Goal: Check status: Check status

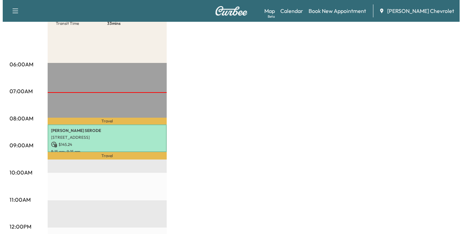
scroll to position [102, 0]
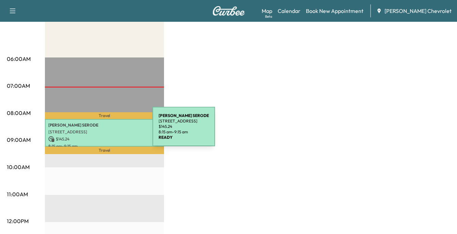
click at [101, 131] on p "[STREET_ADDRESS]" at bounding box center [104, 131] width 112 height 5
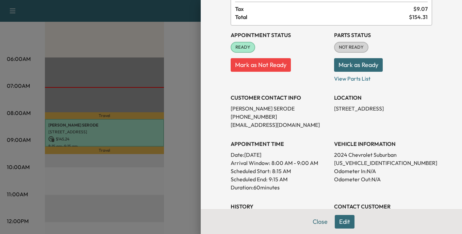
scroll to position [34, 0]
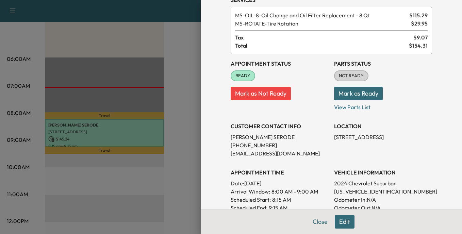
click at [169, 41] on div at bounding box center [231, 117] width 462 height 234
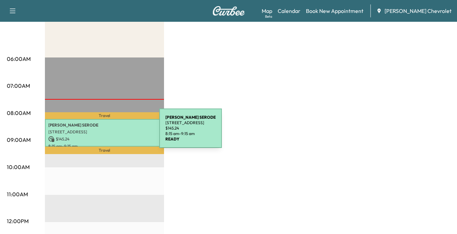
click at [108, 132] on p "[STREET_ADDRESS]" at bounding box center [104, 131] width 112 height 5
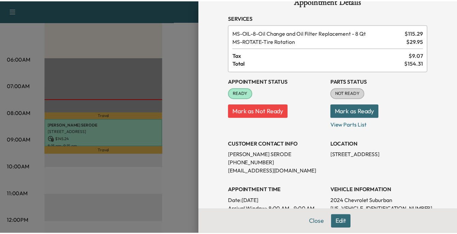
scroll to position [0, 0]
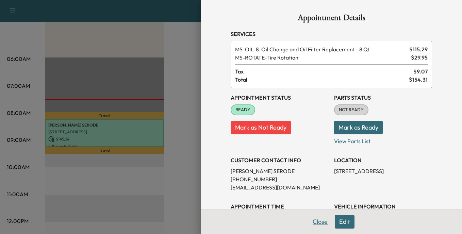
click at [314, 220] on button "Close" at bounding box center [320, 222] width 24 height 14
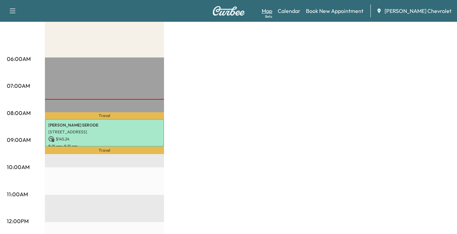
click at [272, 10] on link "Map Beta" at bounding box center [267, 11] width 11 height 8
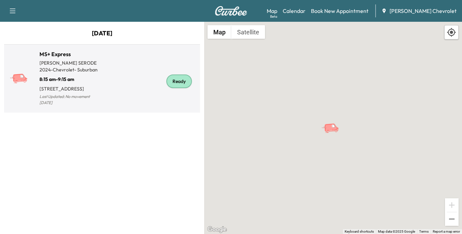
click at [180, 82] on div "Ready" at bounding box center [179, 82] width 26 height 14
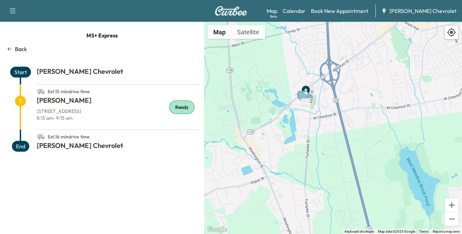
drag, startPoint x: 304, startPoint y: 69, endPoint x: 330, endPoint y: 219, distance: 152.3
click at [330, 221] on div "To activate drag with keyboard, press Alt + Enter. Once in keyboard drag state,…" at bounding box center [333, 128] width 258 height 212
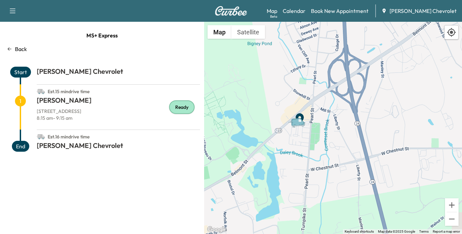
drag, startPoint x: 321, startPoint y: 70, endPoint x: 334, endPoint y: 183, distance: 113.8
click at [334, 184] on div "To activate drag with keyboard, press Alt + Enter. Once in keyboard drag state,…" at bounding box center [333, 128] width 258 height 212
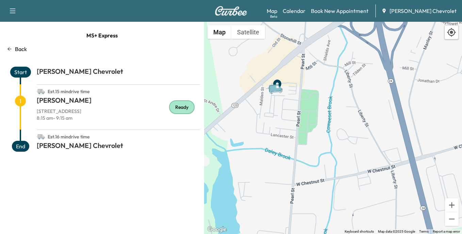
click at [9, 48] on icon at bounding box center [10, 48] width 4 height 3
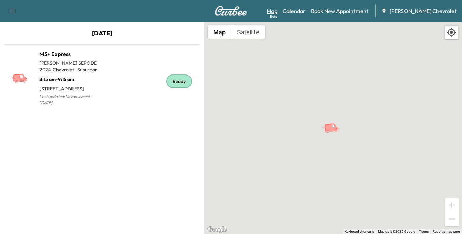
click at [277, 12] on link "Map Beta" at bounding box center [272, 11] width 11 height 8
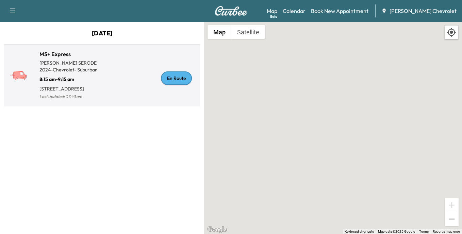
click at [181, 84] on div "En Route" at bounding box center [176, 78] width 31 height 14
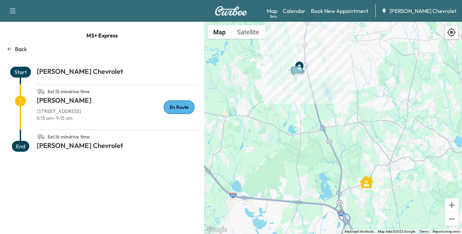
click at [142, 12] on div "Support Log Out Map Beta Calendar Book New Appointment [PERSON_NAME] Chevrolet" at bounding box center [231, 11] width 462 height 22
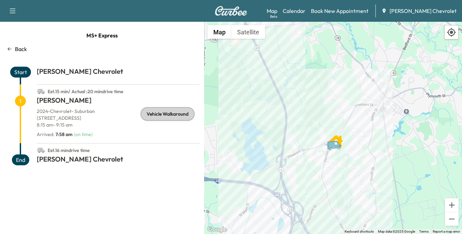
drag, startPoint x: 312, startPoint y: 176, endPoint x: 226, endPoint y: 127, distance: 99.1
click at [226, 127] on div "To activate drag with keyboard, press Alt + Enter. Once in keyboard drag state,…" at bounding box center [333, 128] width 258 height 212
click at [277, 12] on link "Map Beta" at bounding box center [272, 11] width 11 height 8
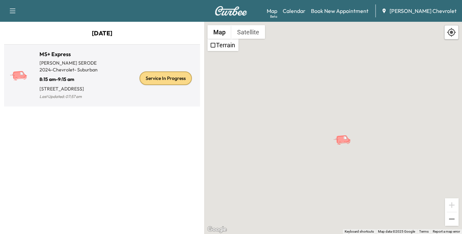
click at [52, 85] on p "[STREET_ADDRESS]" at bounding box center [70, 88] width 63 height 10
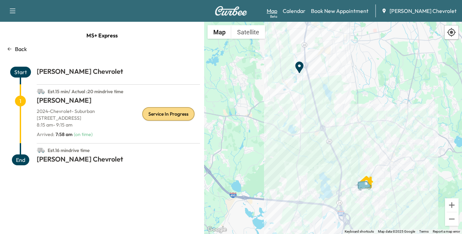
click at [277, 11] on link "Map Beta" at bounding box center [272, 11] width 11 height 8
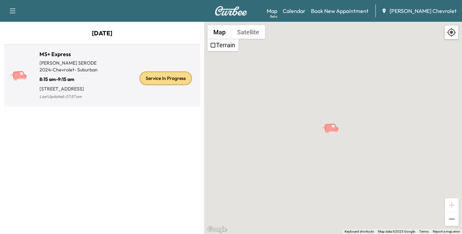
click at [68, 86] on p "[STREET_ADDRESS]" at bounding box center [70, 88] width 63 height 10
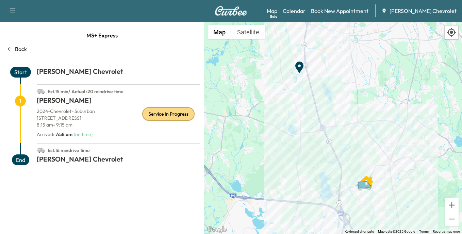
click at [15, 48] on div "Back" at bounding box center [102, 49] width 196 height 8
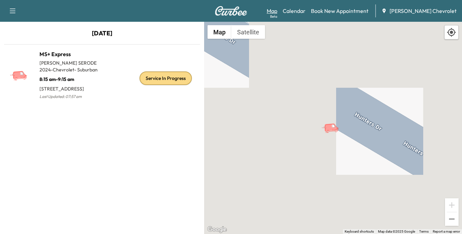
click at [277, 12] on link "Map Beta" at bounding box center [272, 11] width 11 height 8
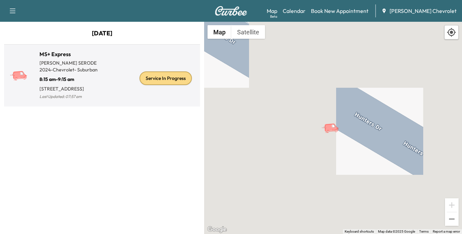
click at [160, 84] on div "Service In Progress" at bounding box center [166, 78] width 52 height 14
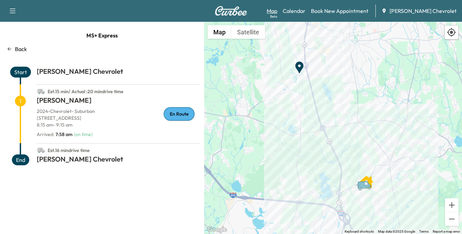
click at [277, 10] on link "Map Beta" at bounding box center [272, 11] width 11 height 8
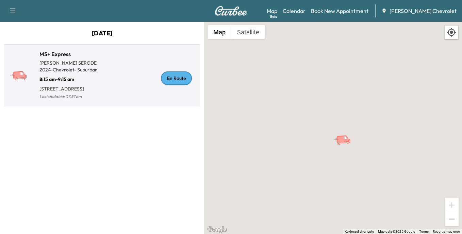
click at [178, 79] on div "En Route" at bounding box center [176, 78] width 31 height 14
